Goal: Find specific page/section: Find specific page/section

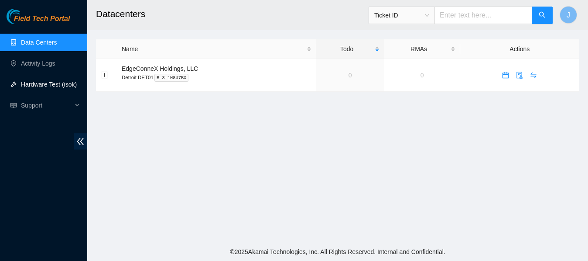
click at [39, 85] on link "Hardware Test (isok)" at bounding box center [49, 84] width 56 height 7
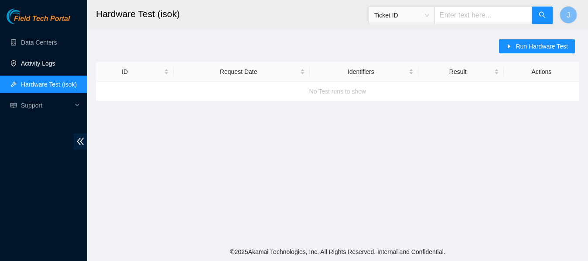
click at [37, 61] on link "Activity Logs" at bounding box center [38, 63] width 34 height 7
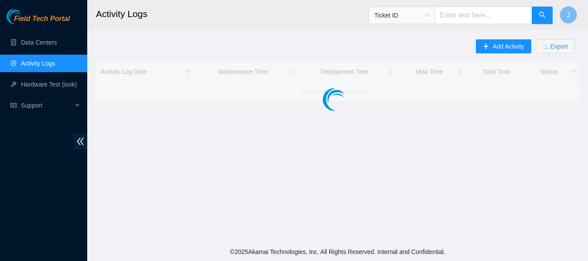
click at [37, 61] on link "Activity Logs" at bounding box center [38, 63] width 34 height 7
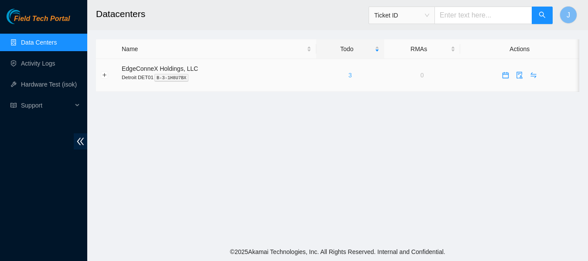
click at [349, 73] on link "3" at bounding box center [350, 75] width 3 height 7
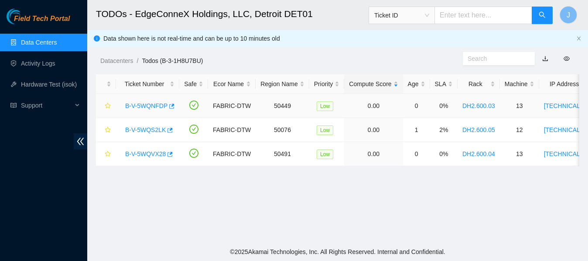
click at [141, 104] on link "B-V-5WQNFDP" at bounding box center [146, 105] width 42 height 7
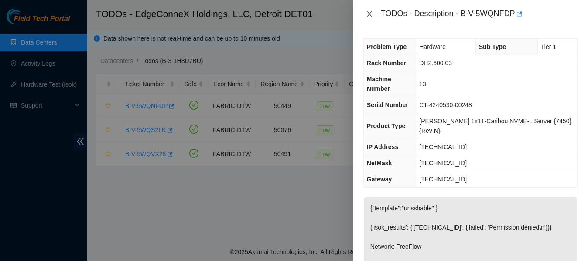
click at [371, 14] on icon "close" at bounding box center [369, 13] width 7 height 7
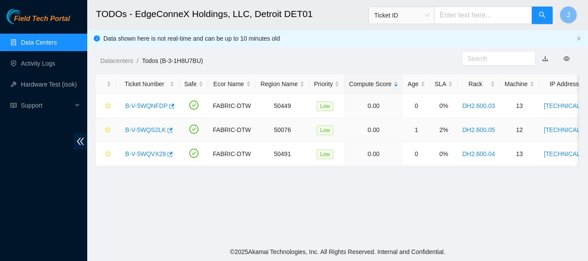
click at [145, 130] on link "B-V-5WQS2LK" at bounding box center [145, 129] width 41 height 7
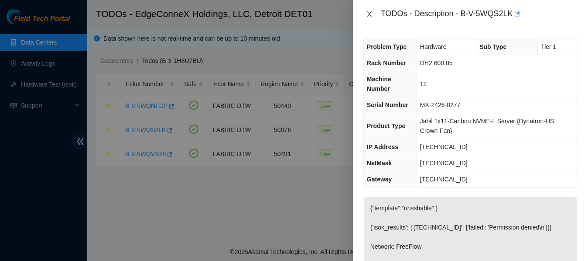
click at [368, 14] on icon "close" at bounding box center [369, 13] width 7 height 7
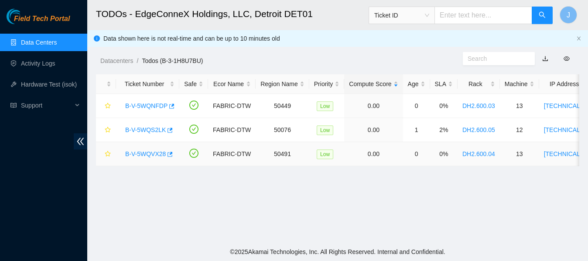
click at [146, 153] on link "B-V-5WQVX28" at bounding box center [145, 153] width 41 height 7
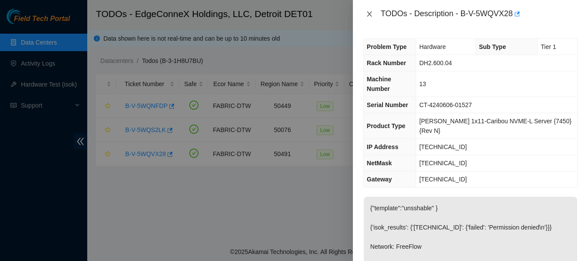
click at [368, 14] on icon "close" at bounding box center [369, 13] width 7 height 7
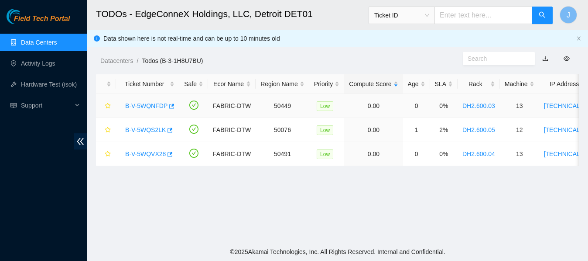
click at [144, 105] on link "B-V-5WQNFDP" at bounding box center [146, 105] width 42 height 7
click at [588, 0] on div at bounding box center [588, 0] width 0 height 0
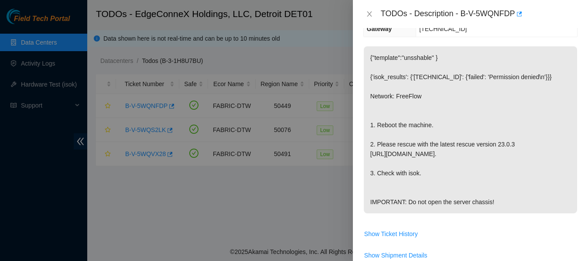
scroll to position [153, 0]
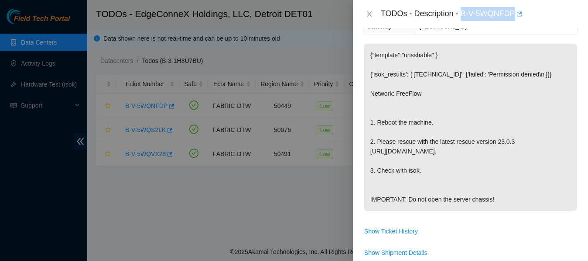
drag, startPoint x: 465, startPoint y: 13, endPoint x: 519, endPoint y: 13, distance: 53.3
click at [519, 13] on div "TODOs - Description - B-V-5WQNFDP" at bounding box center [479, 14] width 197 height 14
copy div "B-V-5WQNFDP"
